Goal: Transaction & Acquisition: Purchase product/service

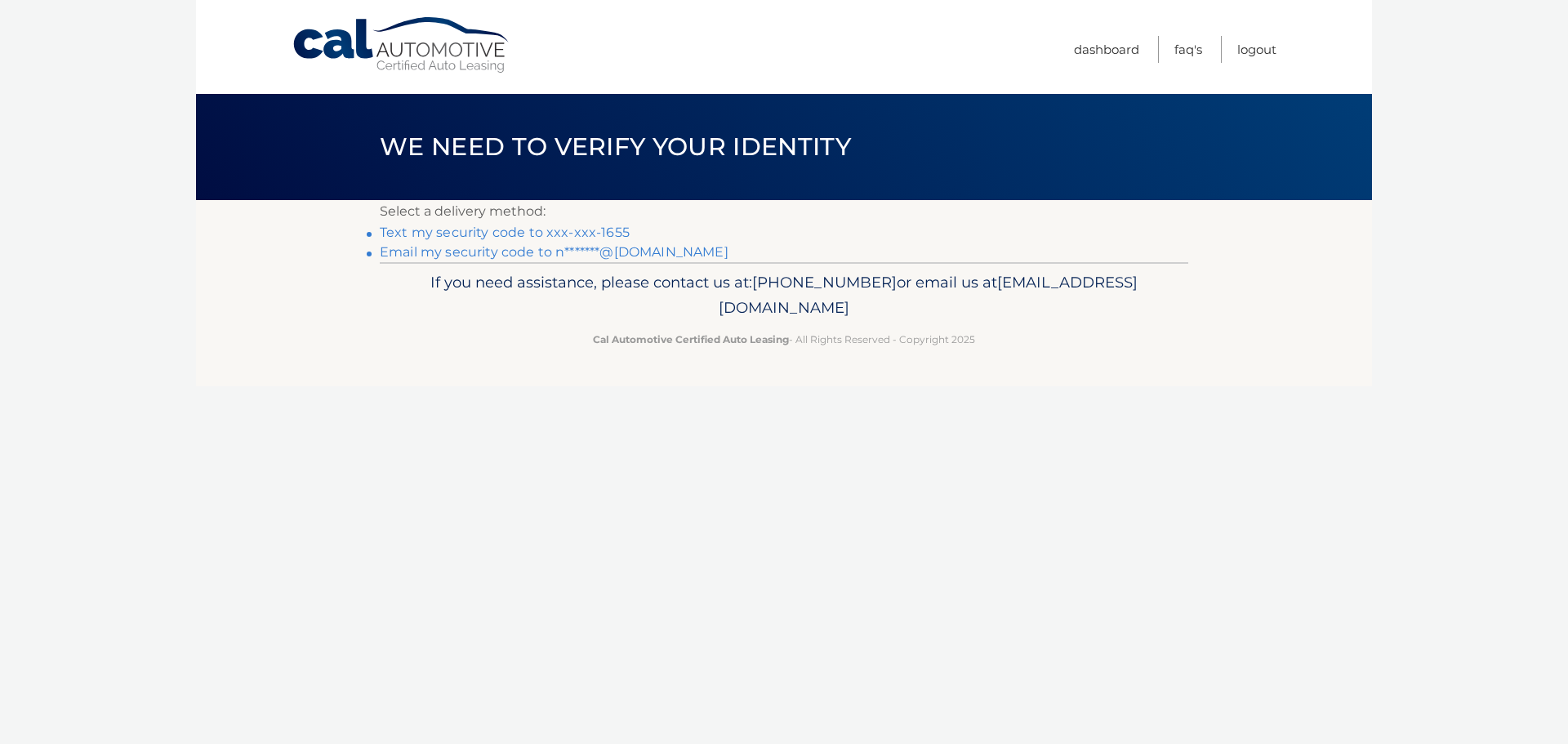
click at [619, 229] on link "Text my security code to xxx-xxx-1655" at bounding box center [505, 233] width 250 height 16
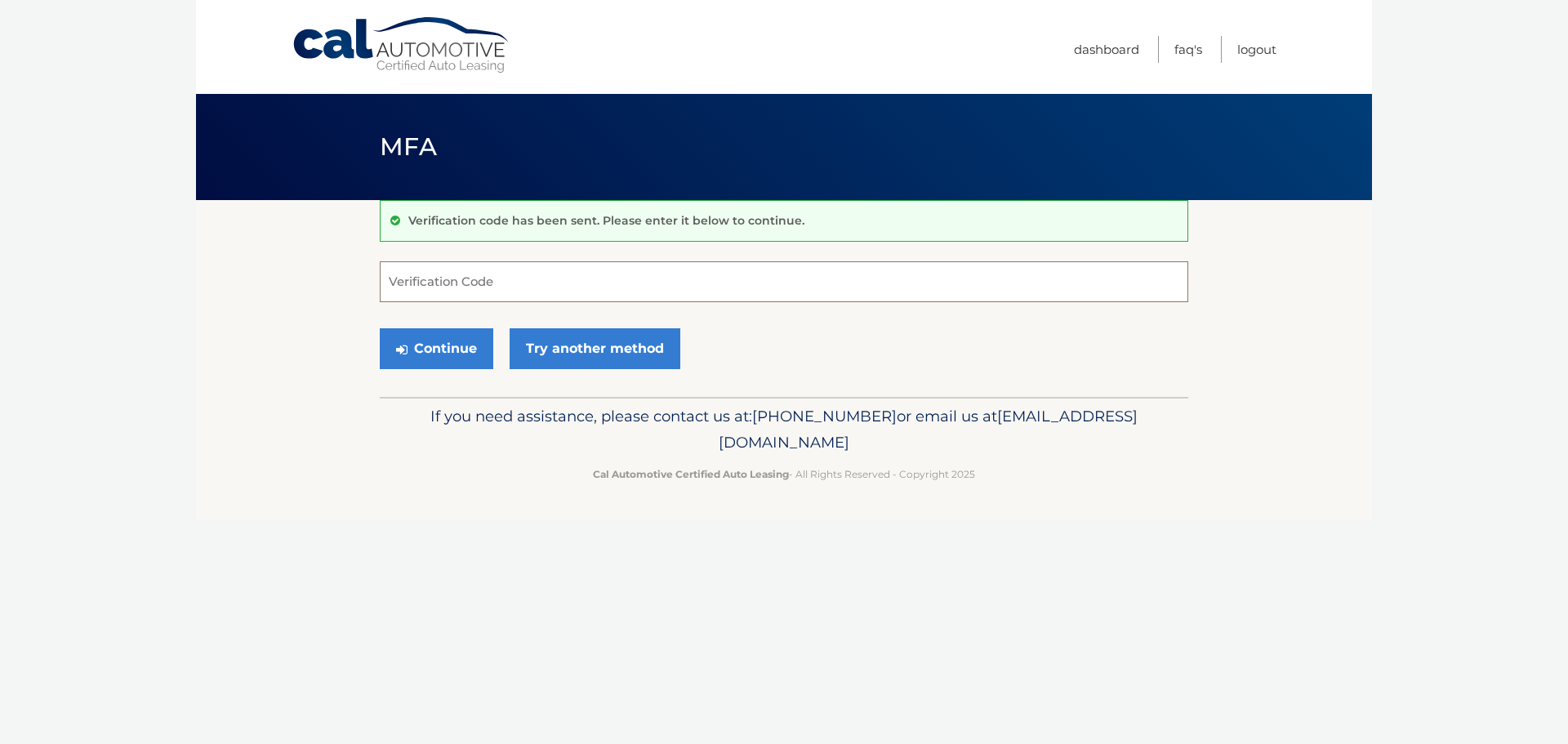
click at [908, 288] on input "Verification Code" at bounding box center [784, 282] width 808 height 41
type input "636448"
click at [380, 328] on button "Continue" at bounding box center [437, 349] width 113 height 41
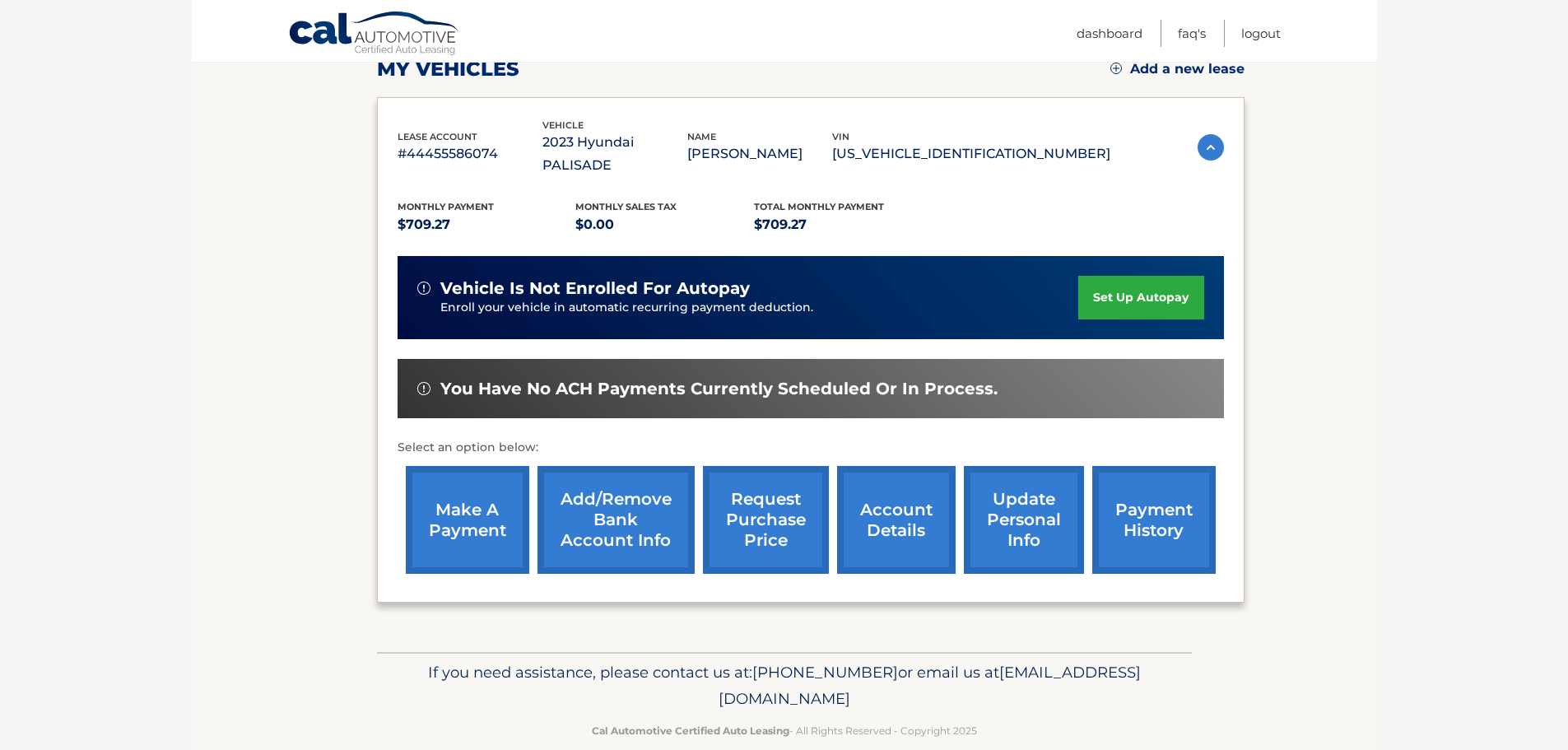
scroll to position [247, 0]
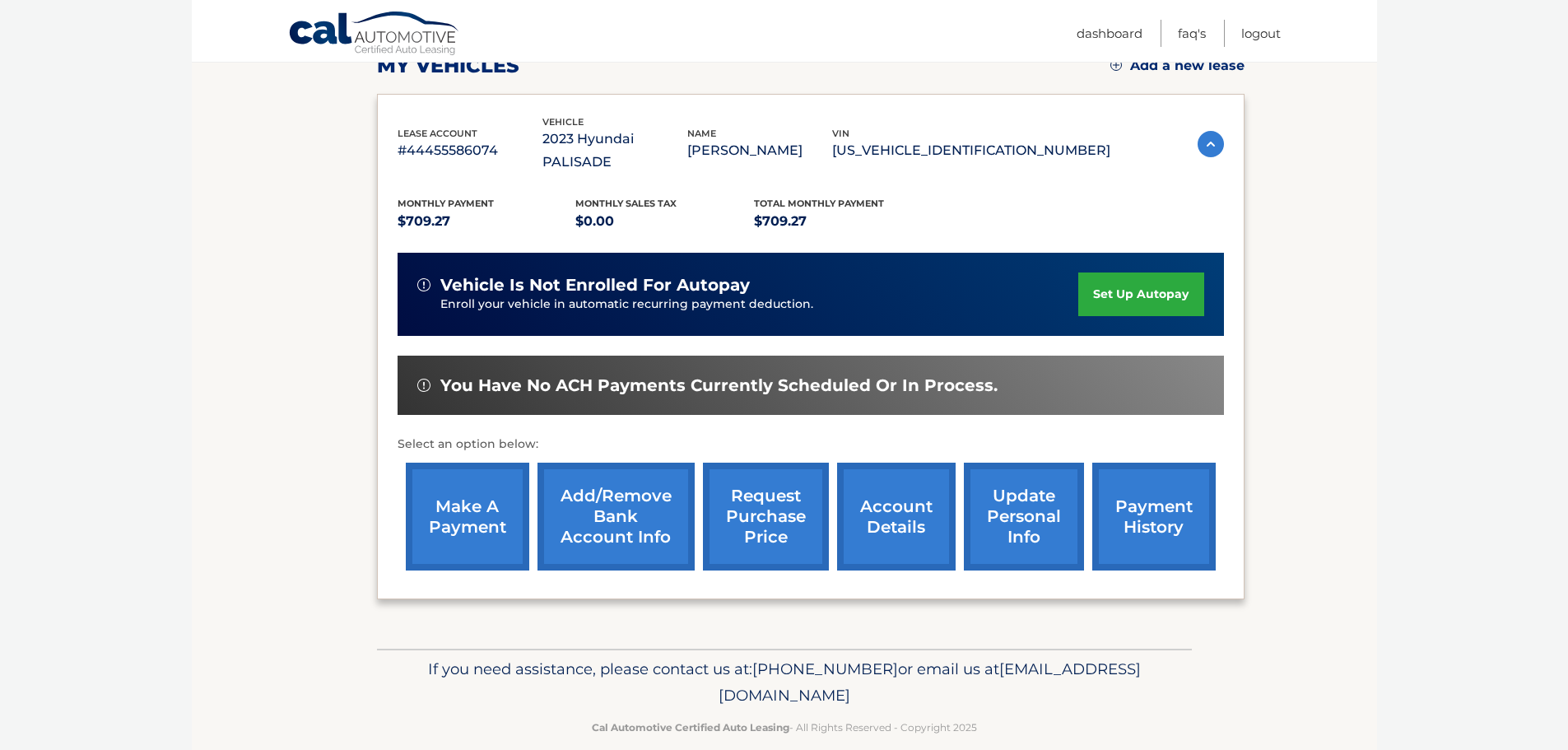
click at [471, 508] on link "make a payment" at bounding box center [467, 516] width 123 height 107
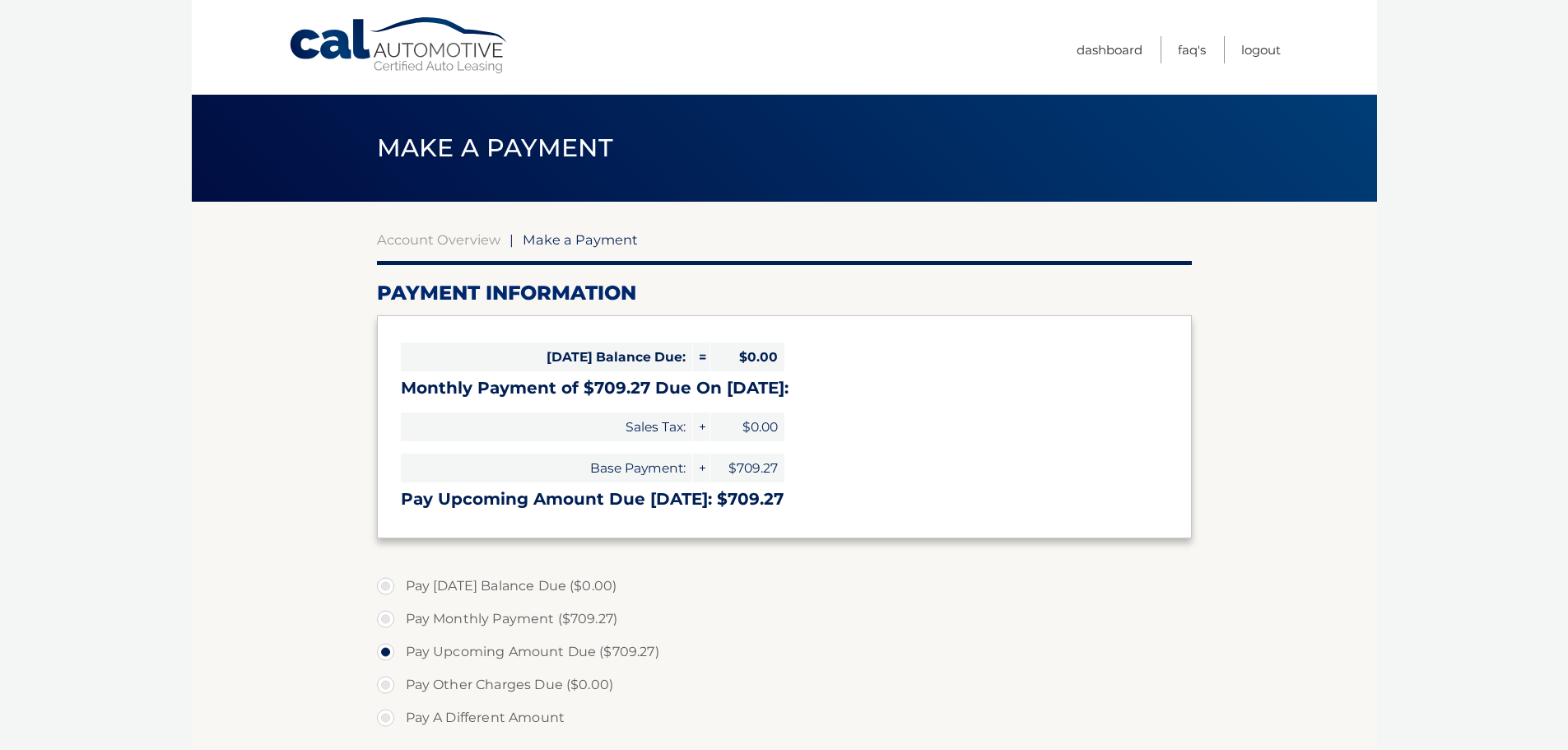
select select "YjE1ZTVmYzQtNTdhNi00Yjk2LWJiM2YtNDA3OTExYjFiZWJj"
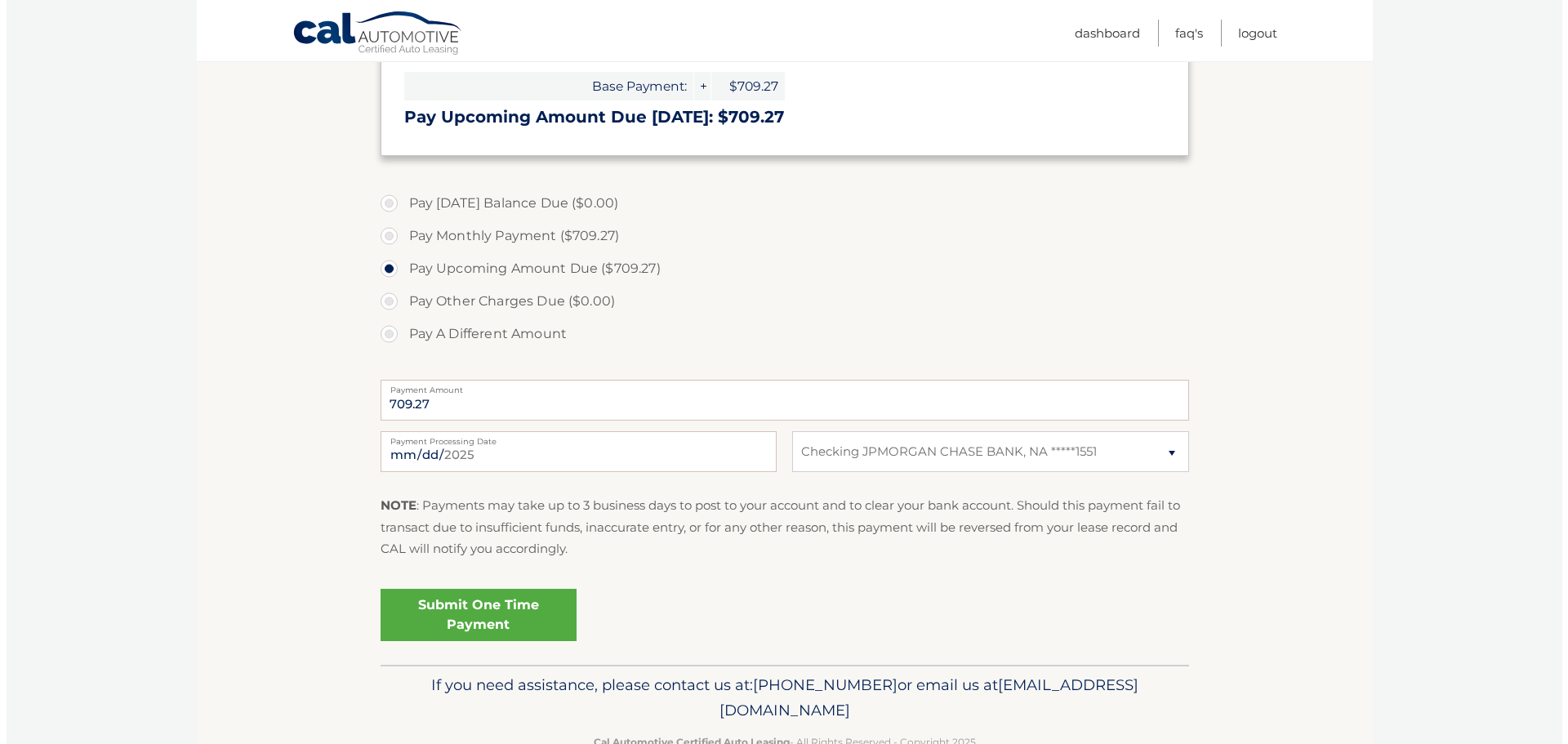
scroll to position [409, 0]
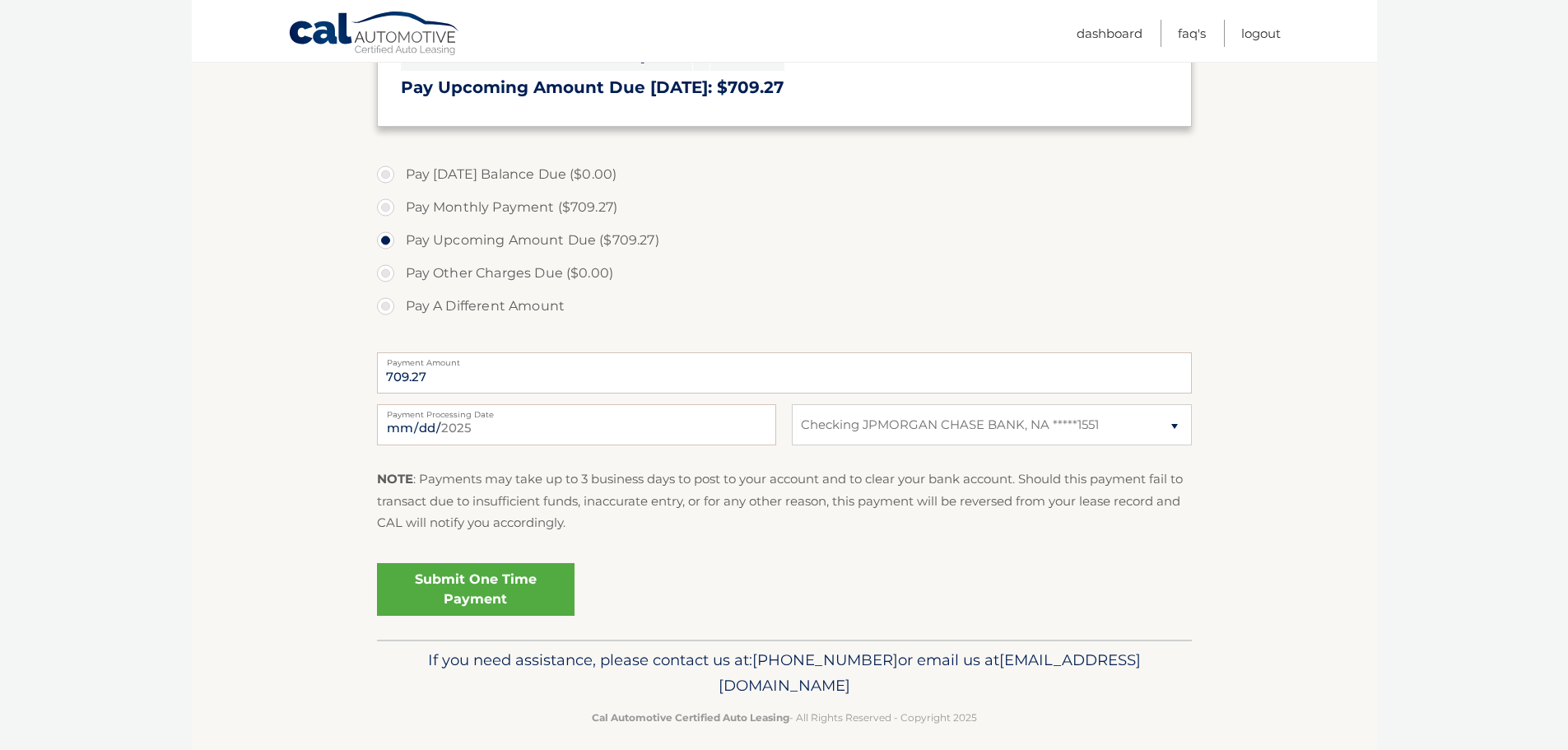
click at [473, 588] on link "Submit One Time Payment" at bounding box center [476, 589] width 198 height 52
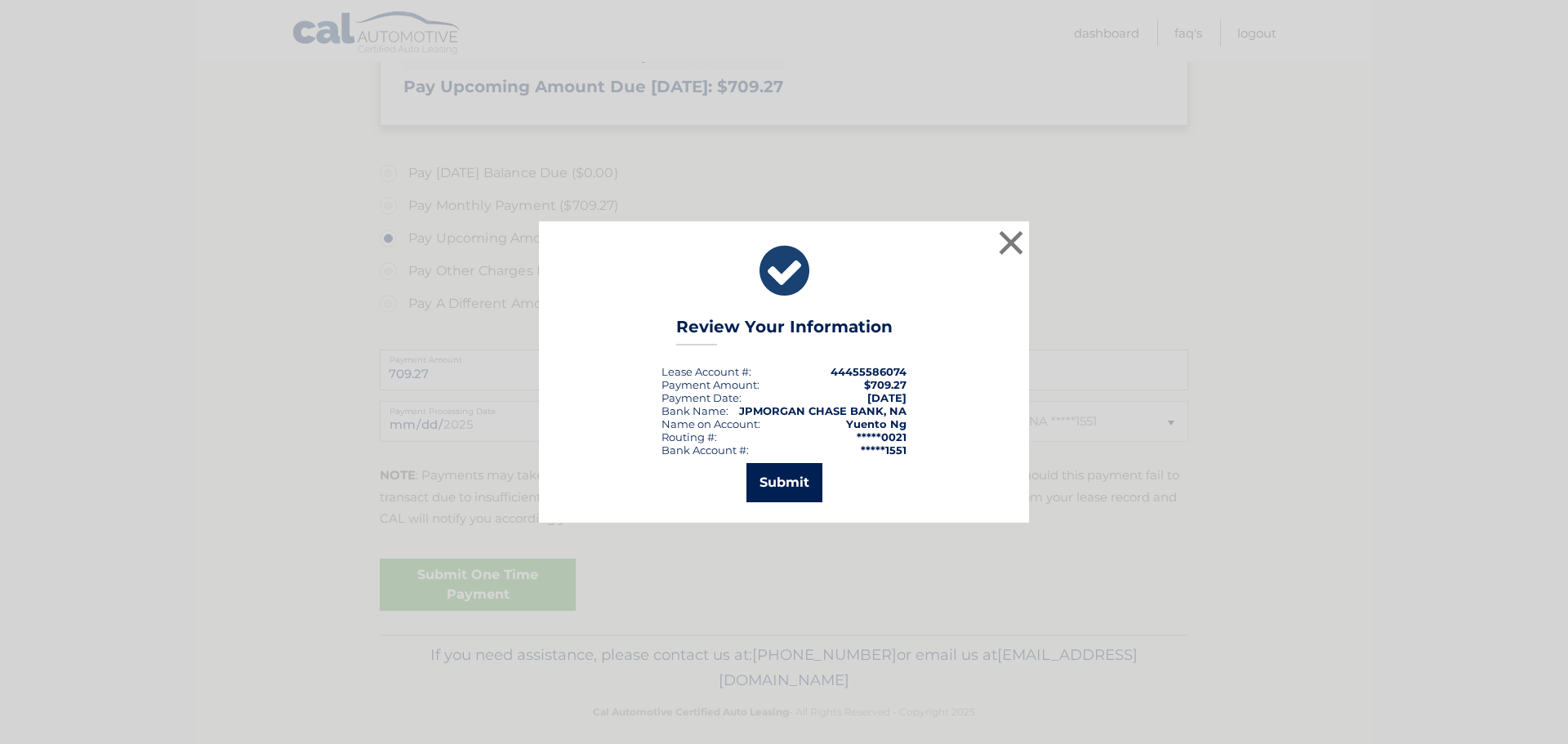
click at [782, 478] on button "Submit" at bounding box center [785, 483] width 76 height 39
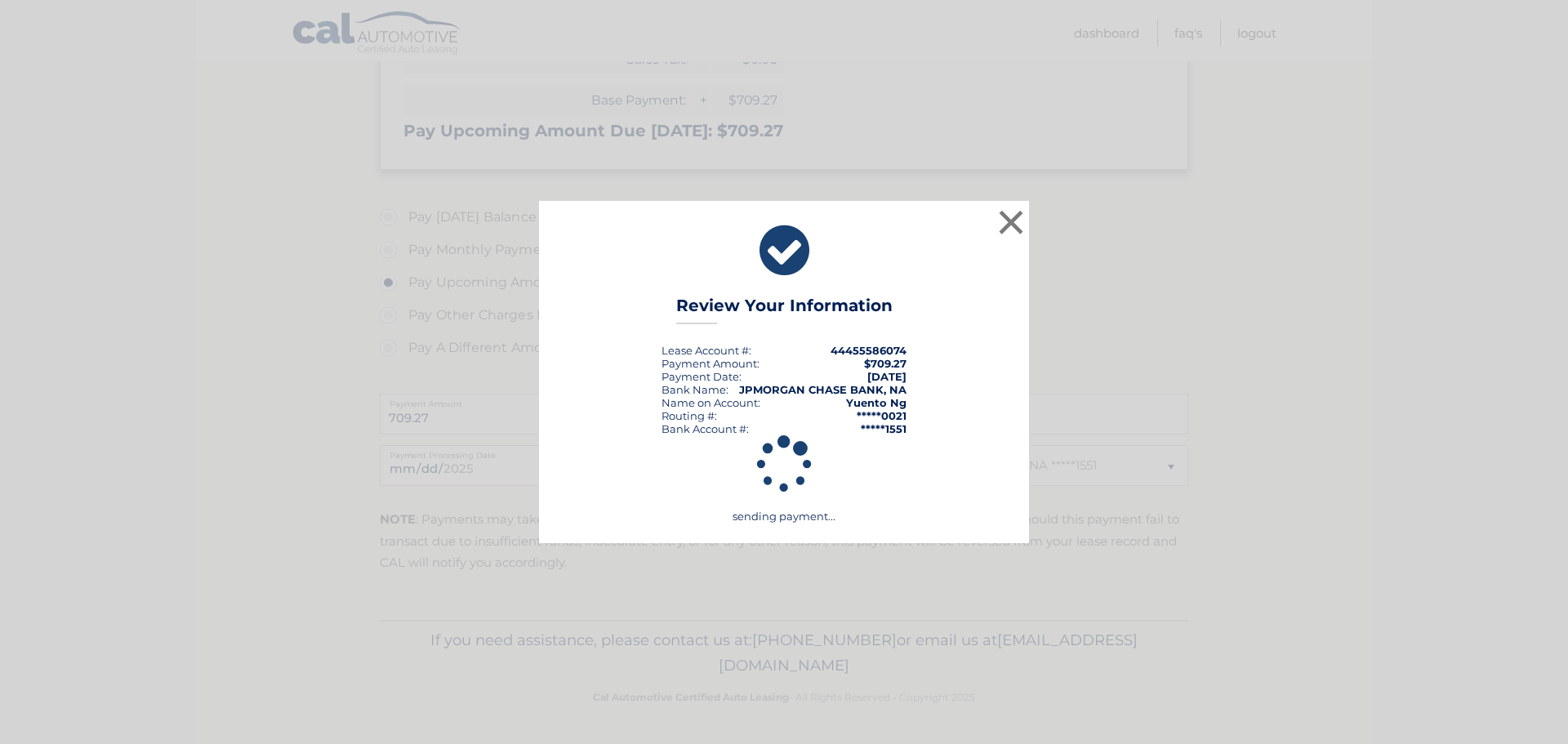
scroll to position [365, 0]
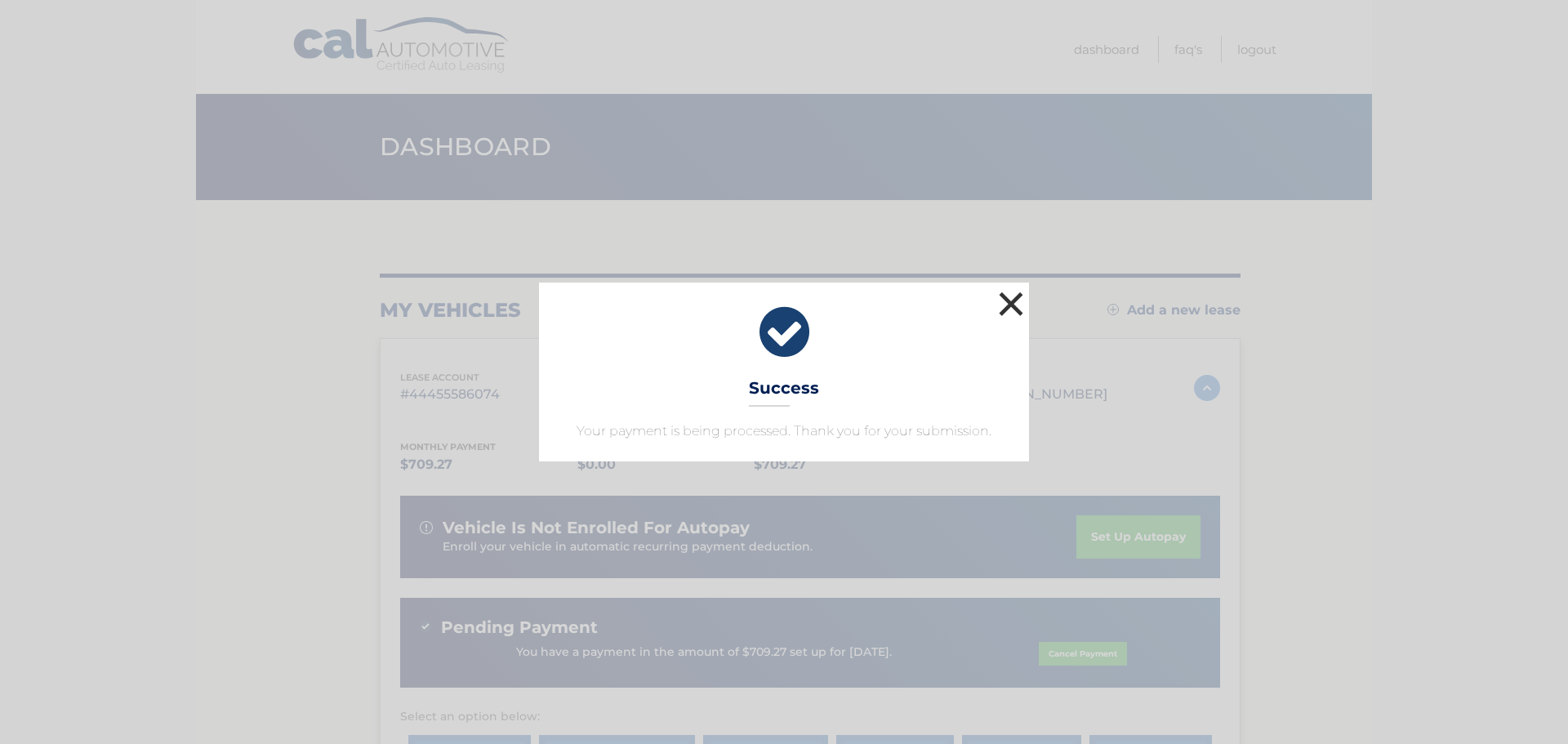
click at [1019, 299] on button "×" at bounding box center [1011, 303] width 32 height 32
